Goal: Find specific page/section: Find specific page/section

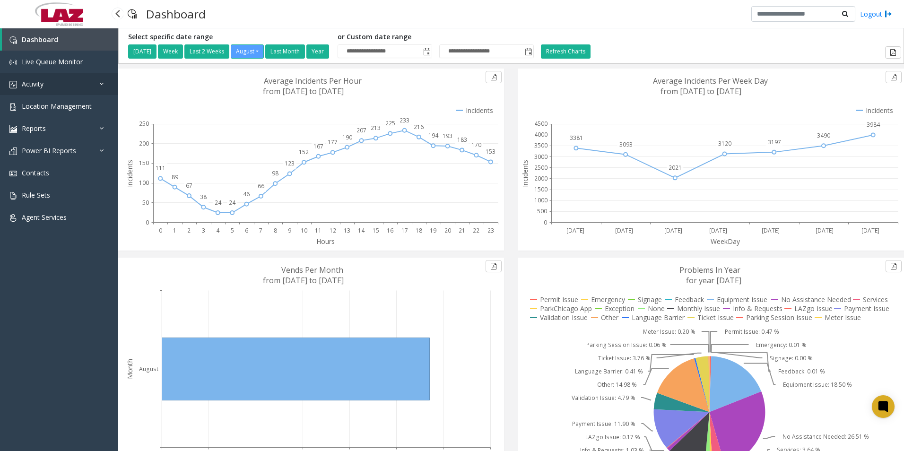
click at [56, 84] on link "Activity" at bounding box center [59, 84] width 118 height 22
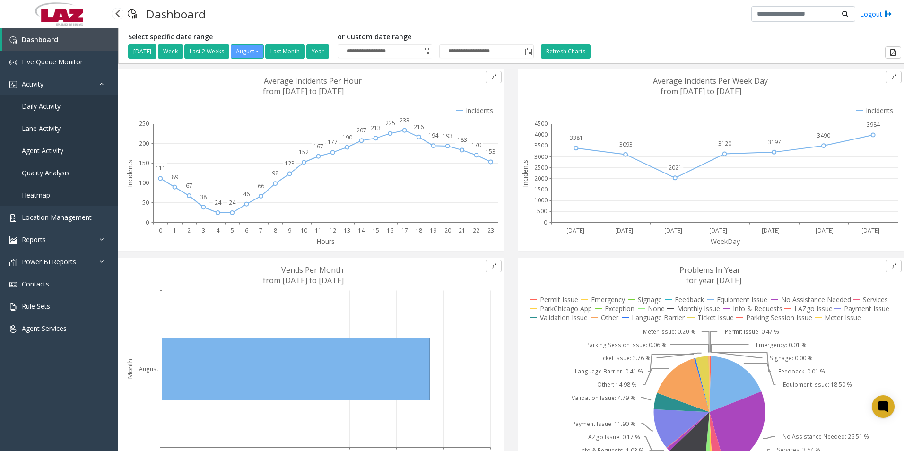
click at [44, 149] on span "Agent Activity" at bounding box center [43, 150] width 42 height 9
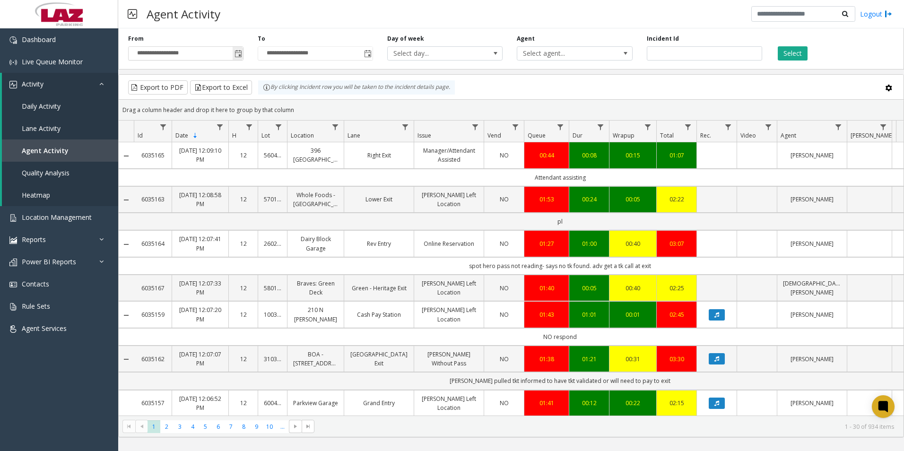
click at [235, 54] on span "Toggle popup" at bounding box center [239, 54] width 8 height 8
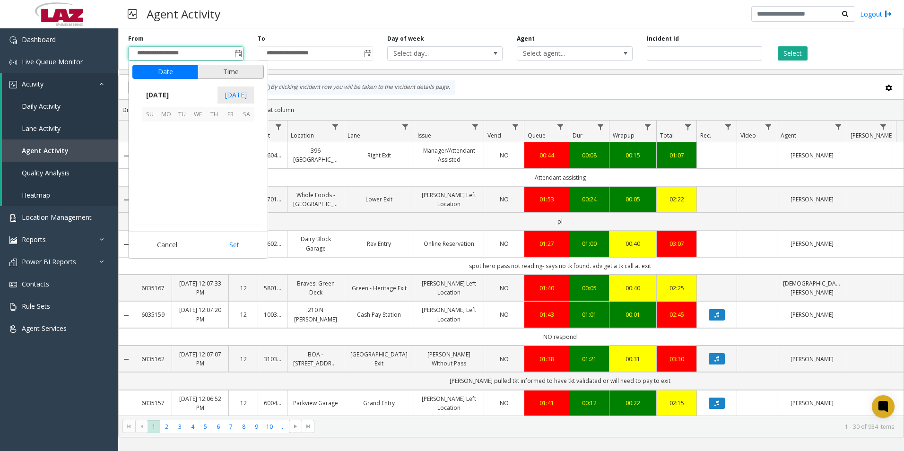
scroll to position [169613, 0]
click at [166, 165] on span "11" at bounding box center [166, 162] width 16 height 16
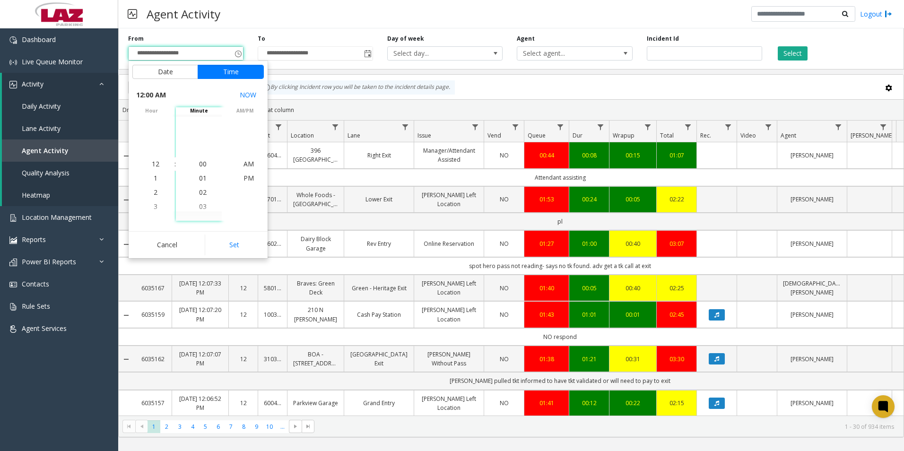
click at [243, 250] on button "Set" at bounding box center [235, 245] width 60 height 21
type input "**********"
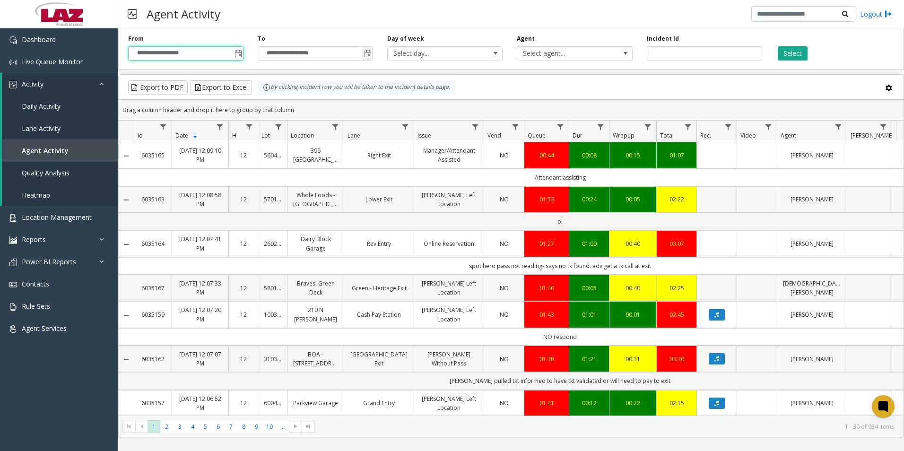
click at [365, 57] on span "Toggle popup" at bounding box center [368, 54] width 8 height 8
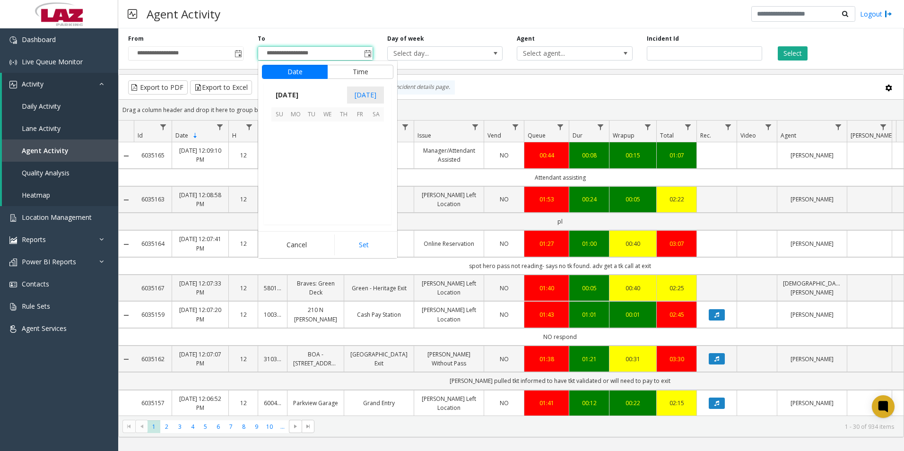
scroll to position [14, 0]
click at [289, 159] on span "11" at bounding box center [296, 162] width 16 height 16
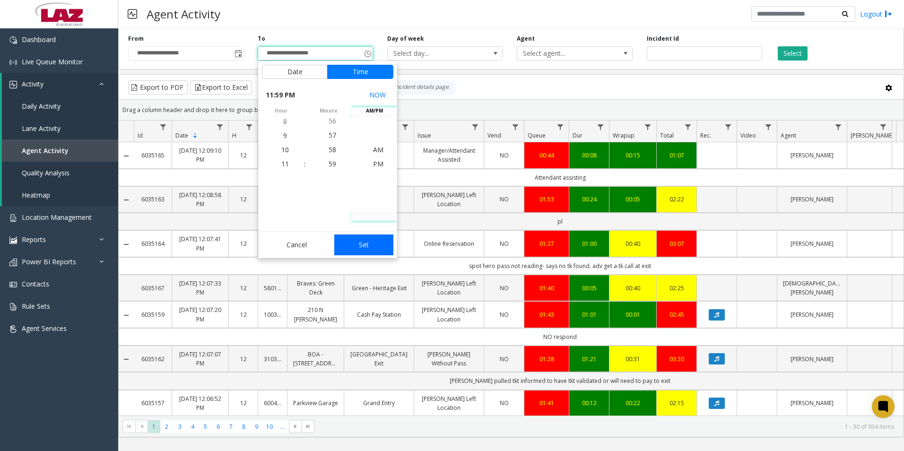
click at [366, 246] on button "Set" at bounding box center [364, 245] width 60 height 21
type input "**********"
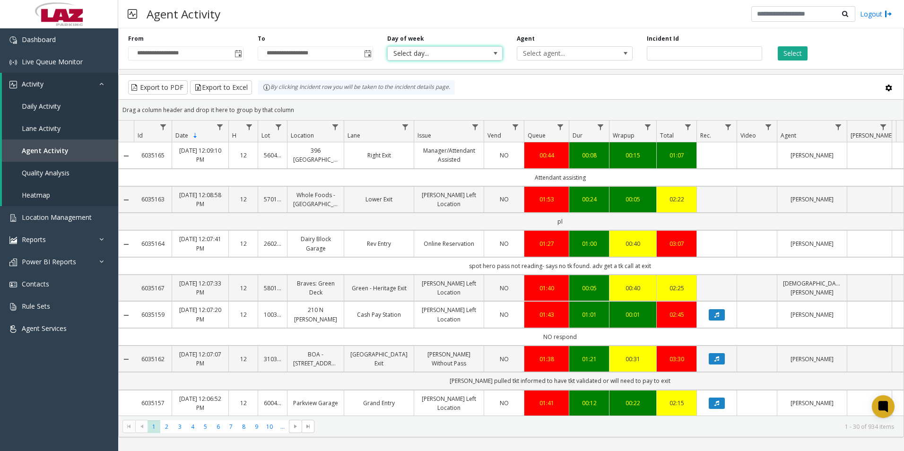
click at [442, 46] on span "Select day..." at bounding box center [444, 53] width 115 height 14
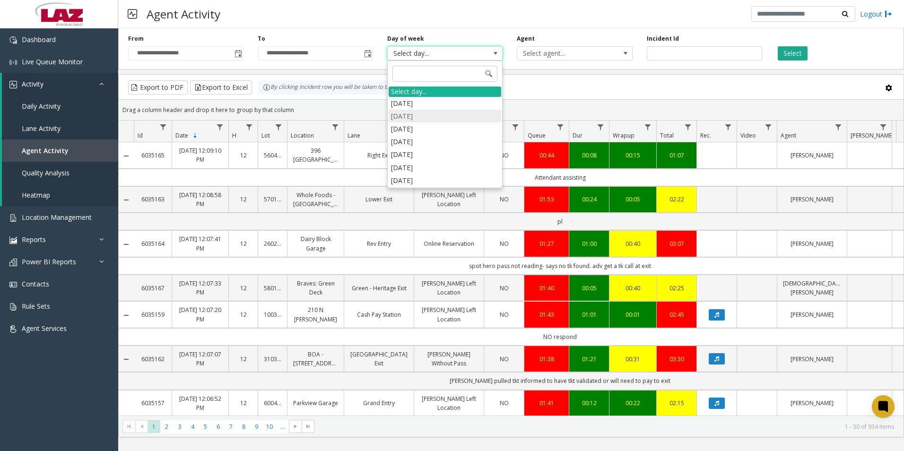
click at [413, 113] on li "[DATE]" at bounding box center [445, 116] width 113 height 13
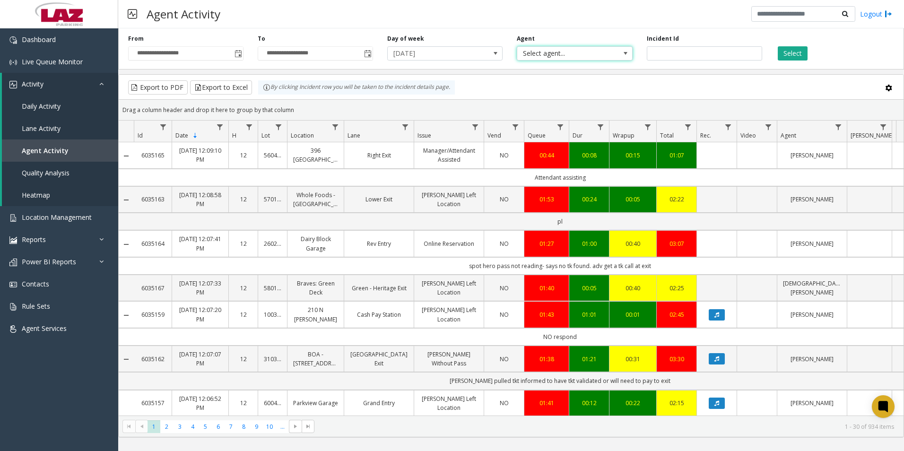
click at [549, 51] on span "Select agent..." at bounding box center [563, 53] width 92 height 13
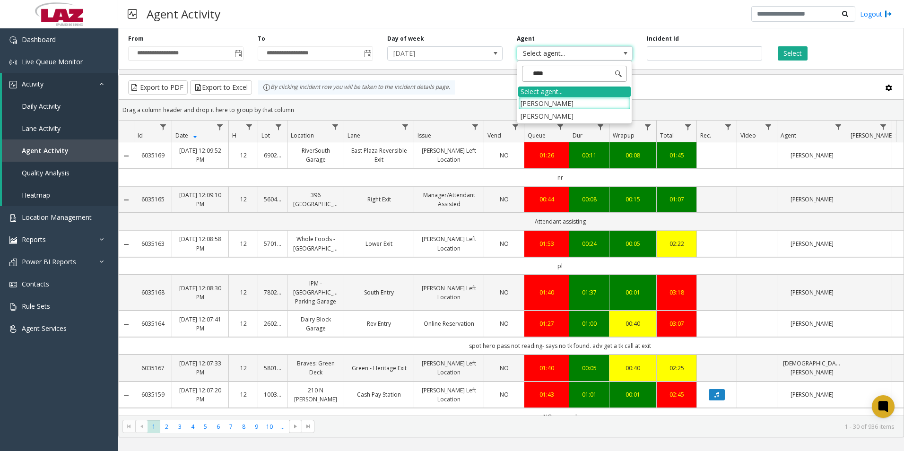
type input "*****"
click at [539, 97] on li "[PERSON_NAME]" at bounding box center [574, 103] width 113 height 13
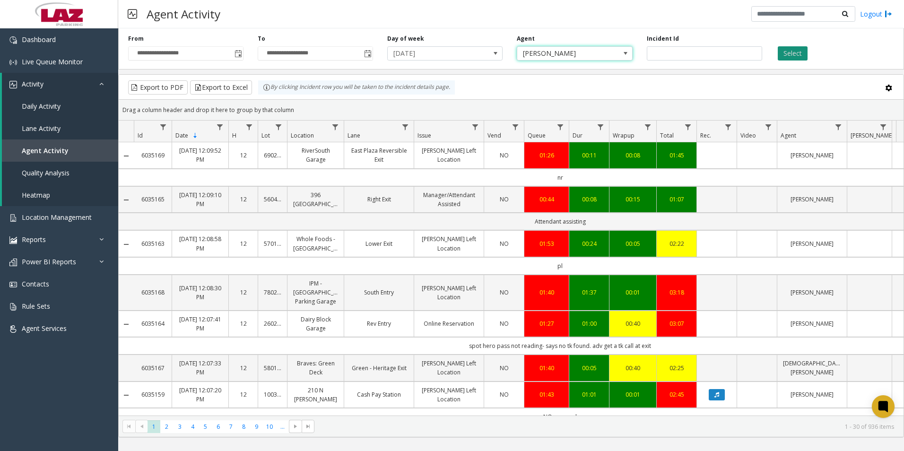
click at [799, 56] on button "Select" at bounding box center [793, 53] width 30 height 14
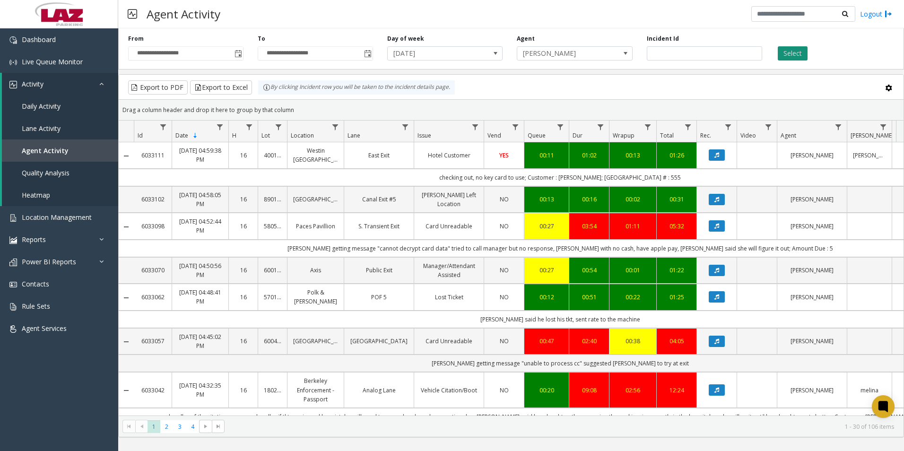
click at [789, 52] on button "Select" at bounding box center [793, 53] width 30 height 14
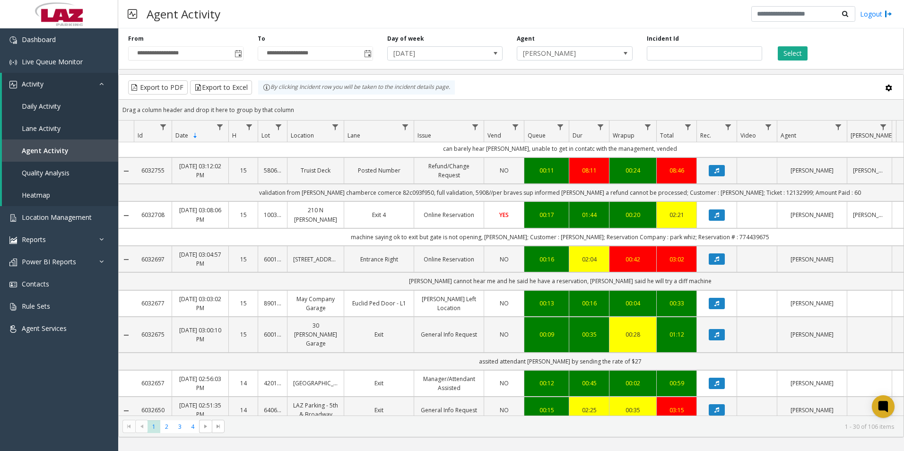
scroll to position [939, 0]
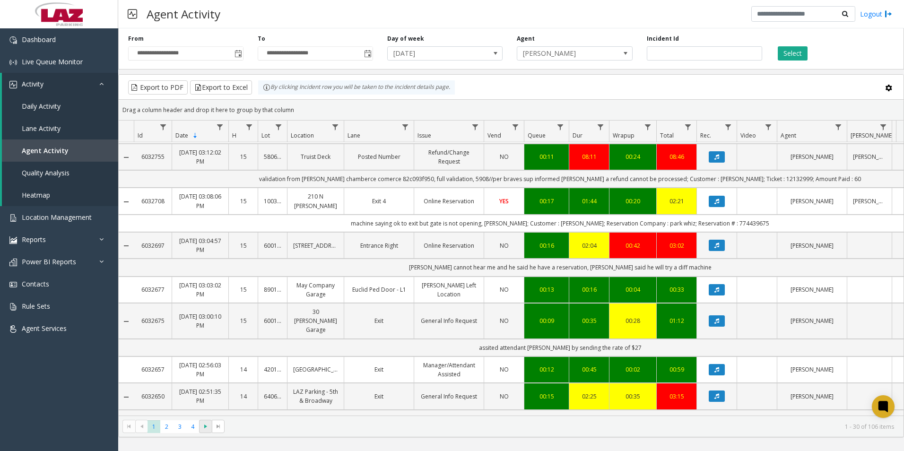
click at [203, 428] on span "Go to the next page" at bounding box center [206, 427] width 8 height 8
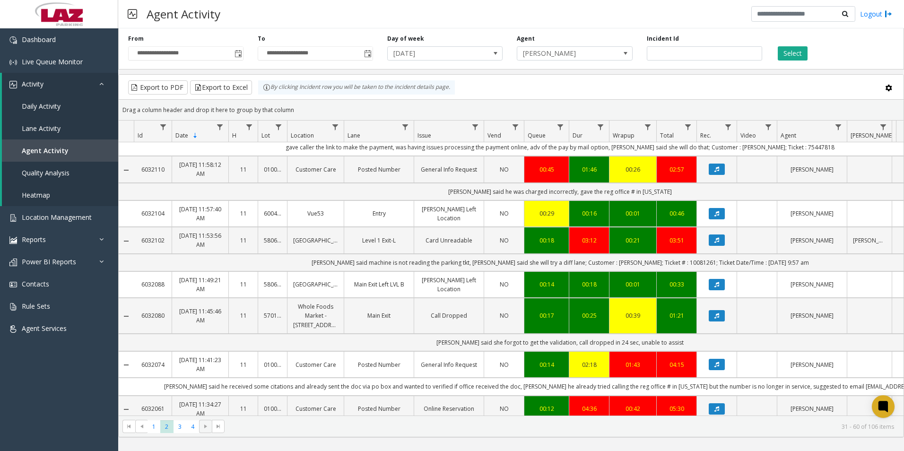
scroll to position [965, 0]
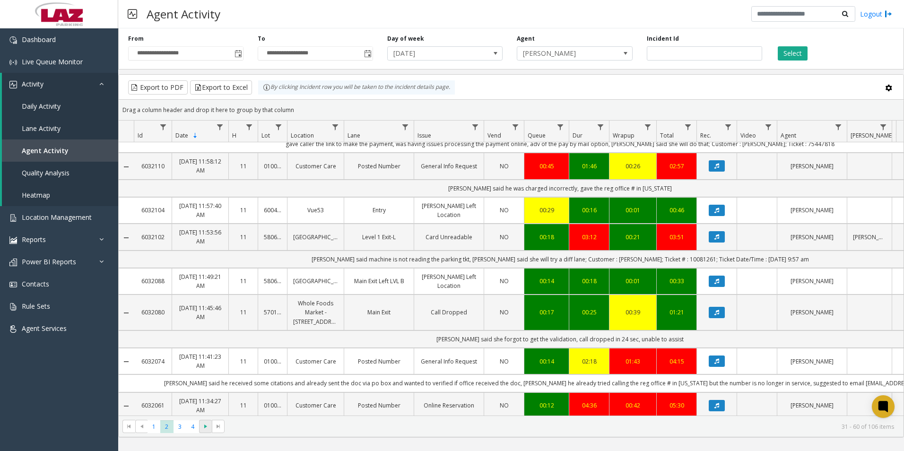
click at [206, 426] on span "Go to the next page" at bounding box center [206, 427] width 8 height 8
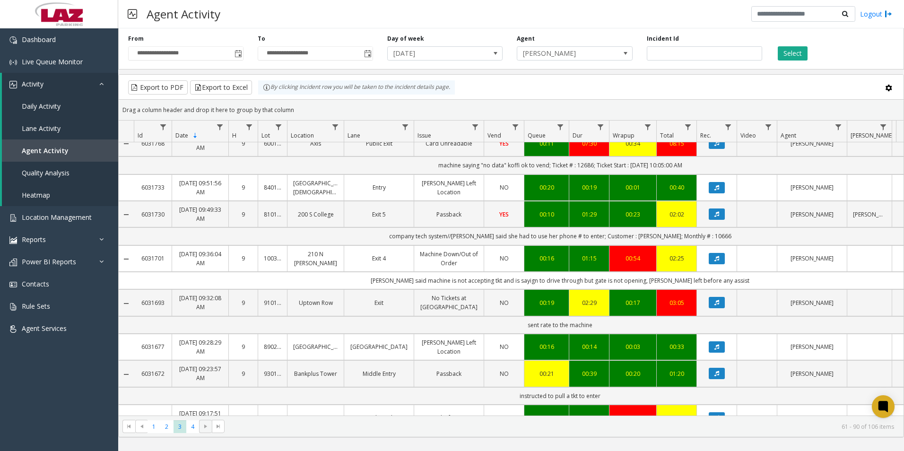
scroll to position [912, 0]
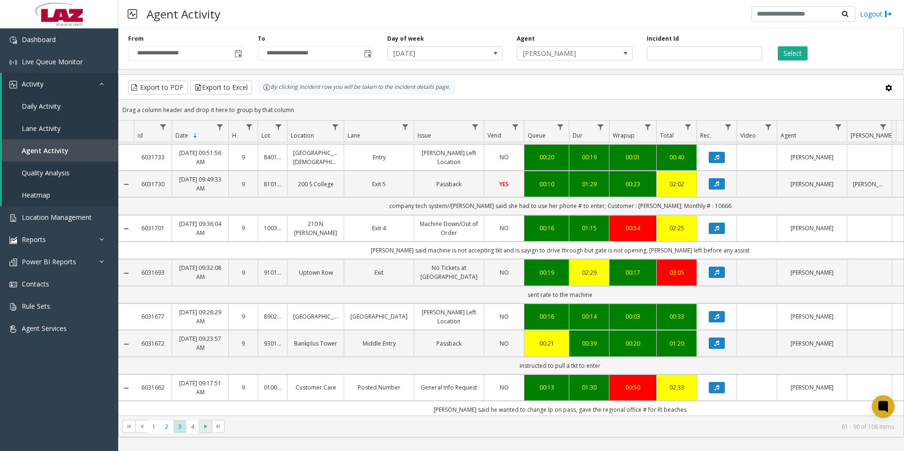
click at [206, 428] on span "Go to the next page" at bounding box center [206, 427] width 8 height 8
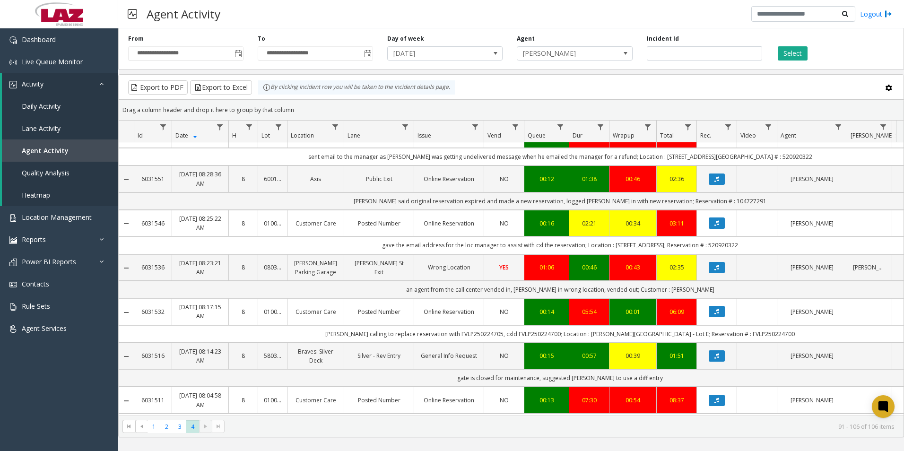
scroll to position [380, 0]
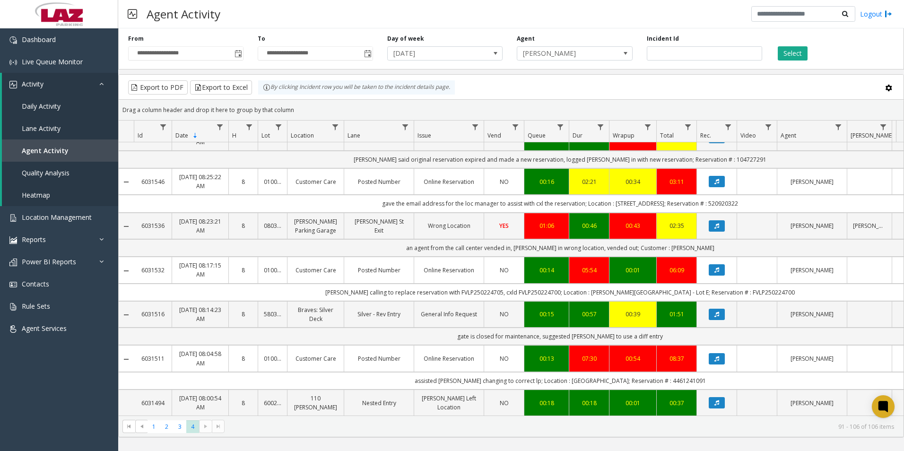
click at [205, 422] on kendo-pager-next-buttons at bounding box center [212, 426] width 26 height 13
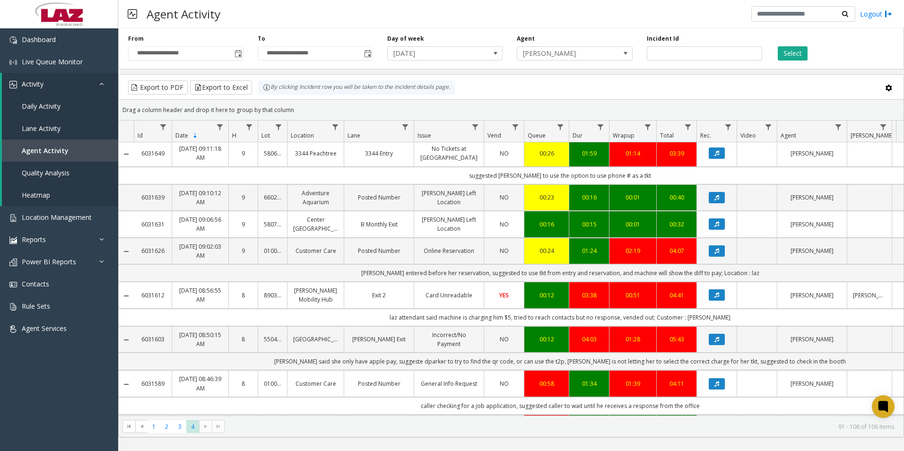
scroll to position [0, 0]
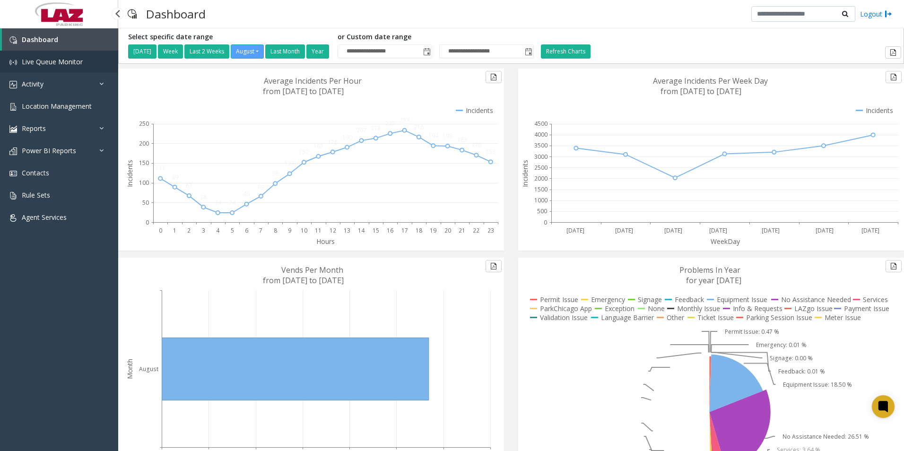
click at [52, 63] on span "Live Queue Monitor" at bounding box center [52, 61] width 61 height 9
